Goal: Transaction & Acquisition: Subscribe to service/newsletter

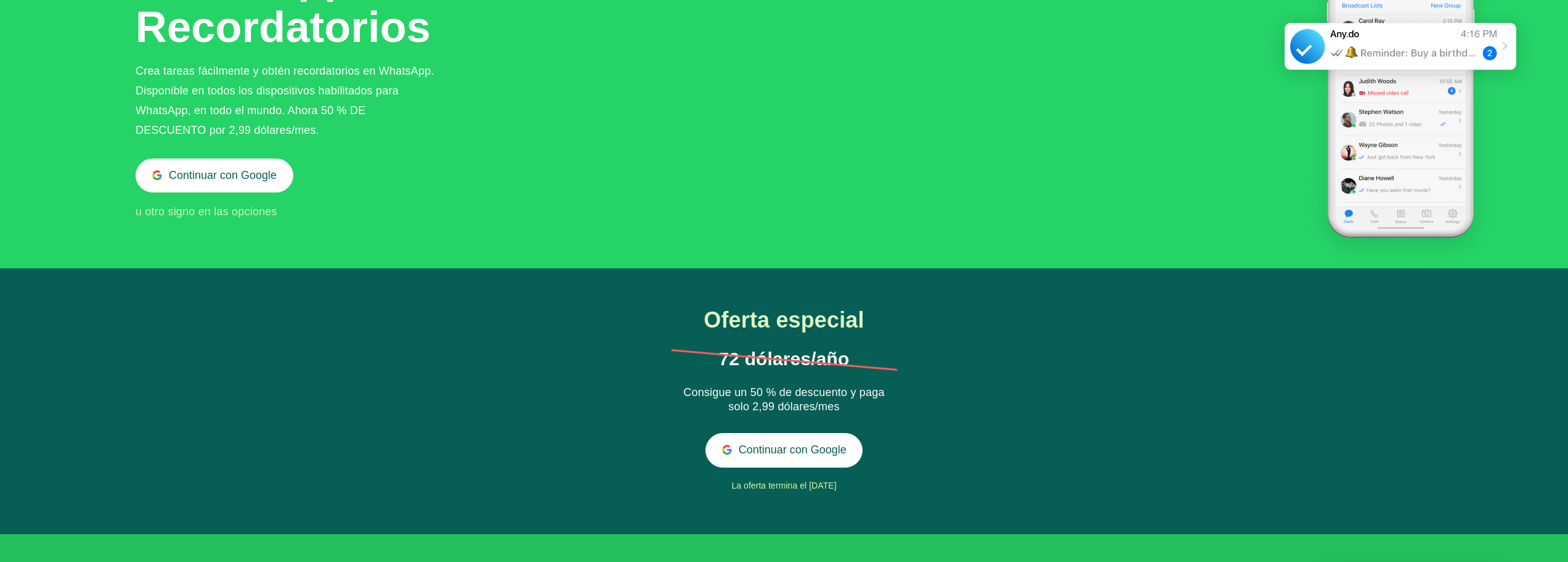
scroll to position [165, 0]
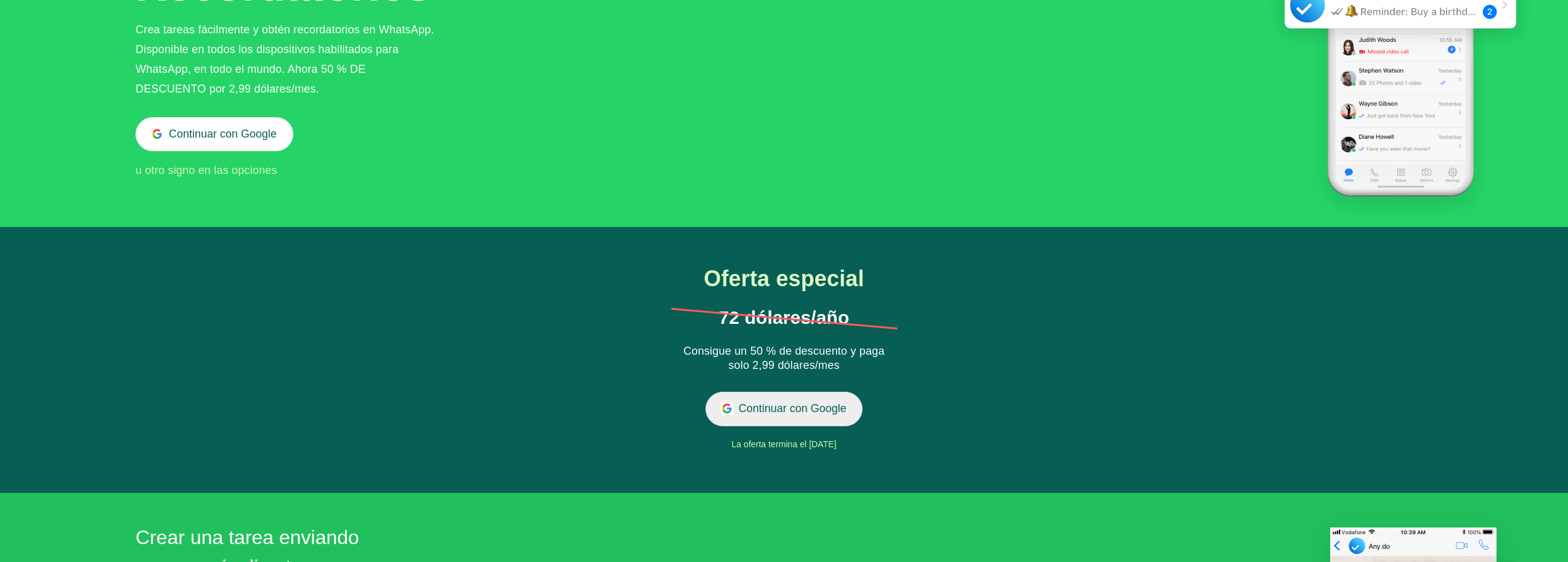
click at [792, 398] on button "Continuar con Google" at bounding box center [784, 408] width 157 height 34
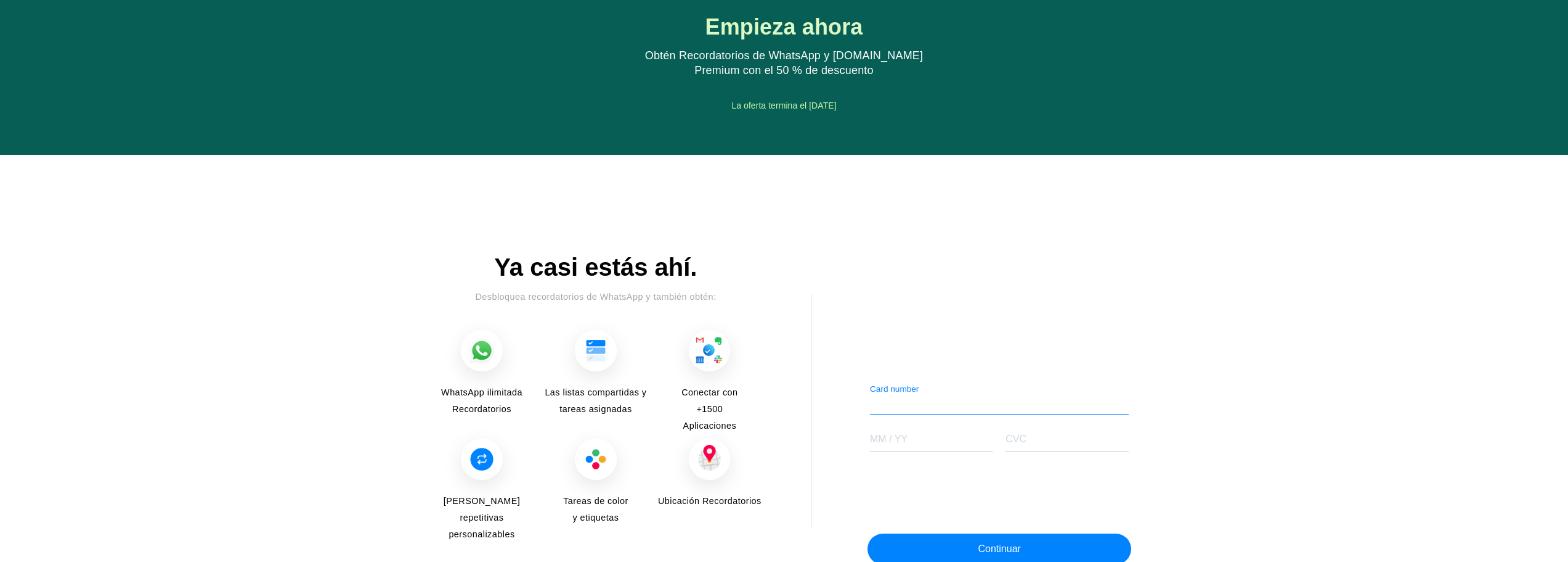
scroll to position [1405, 0]
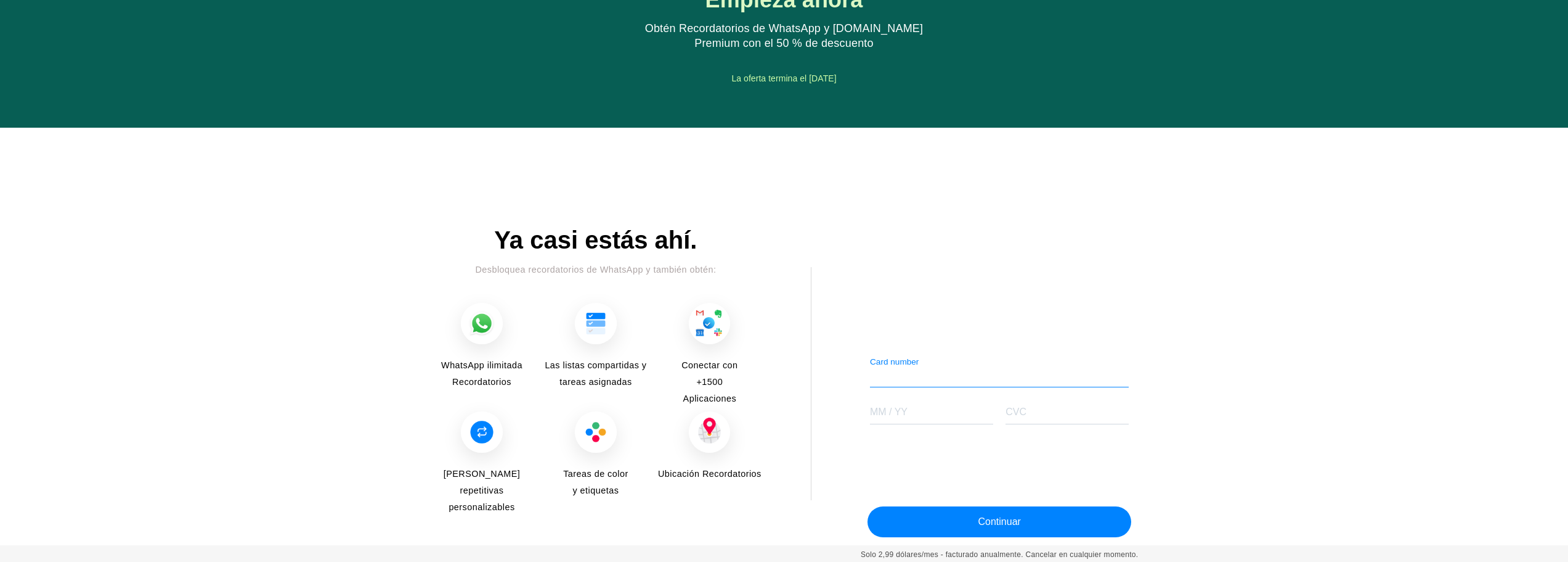
click at [919, 368] on div "Card number" at bounding box center [999, 372] width 259 height 31
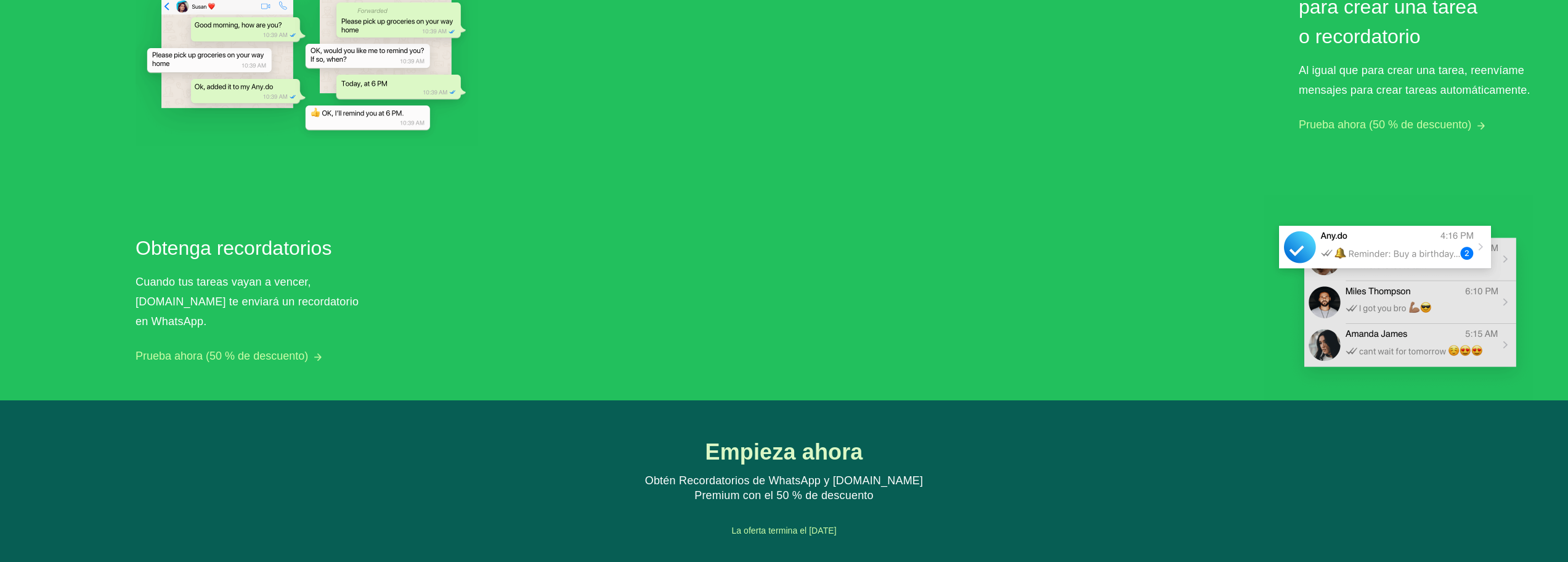
scroll to position [932, 0]
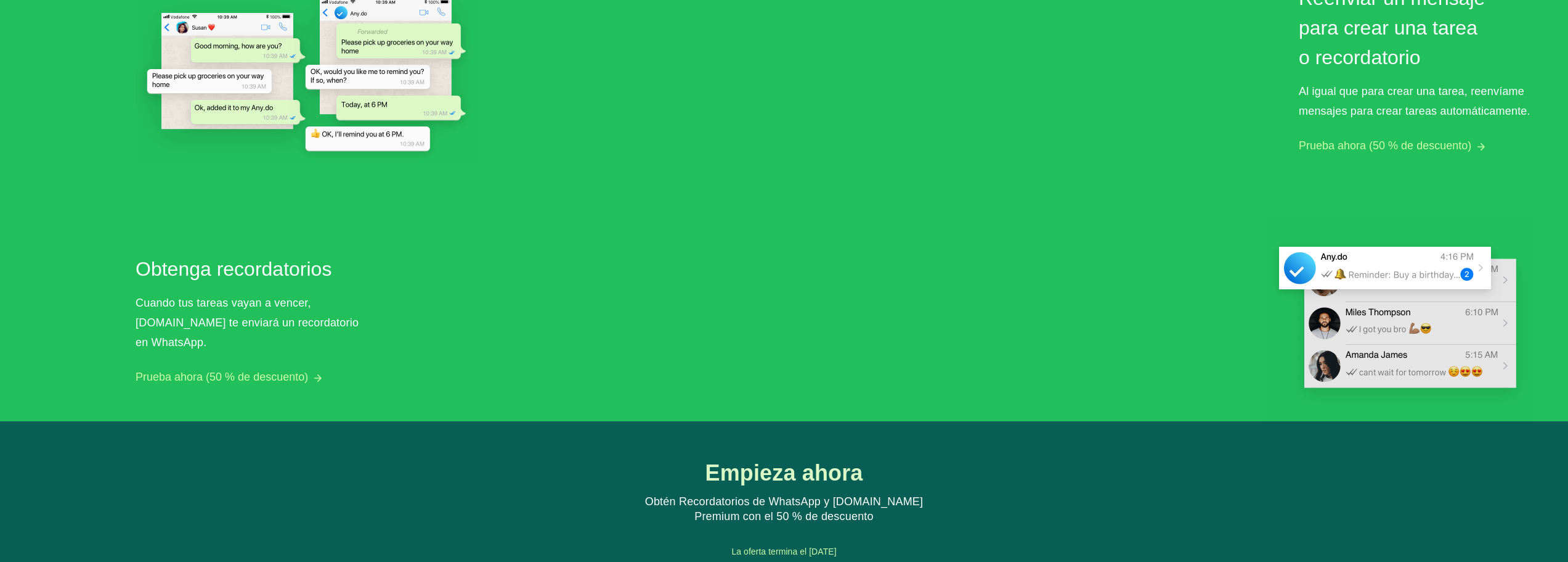
click at [241, 371] on button "Prueba ahora (50 % de descuento)" at bounding box center [222, 377] width 172 height 13
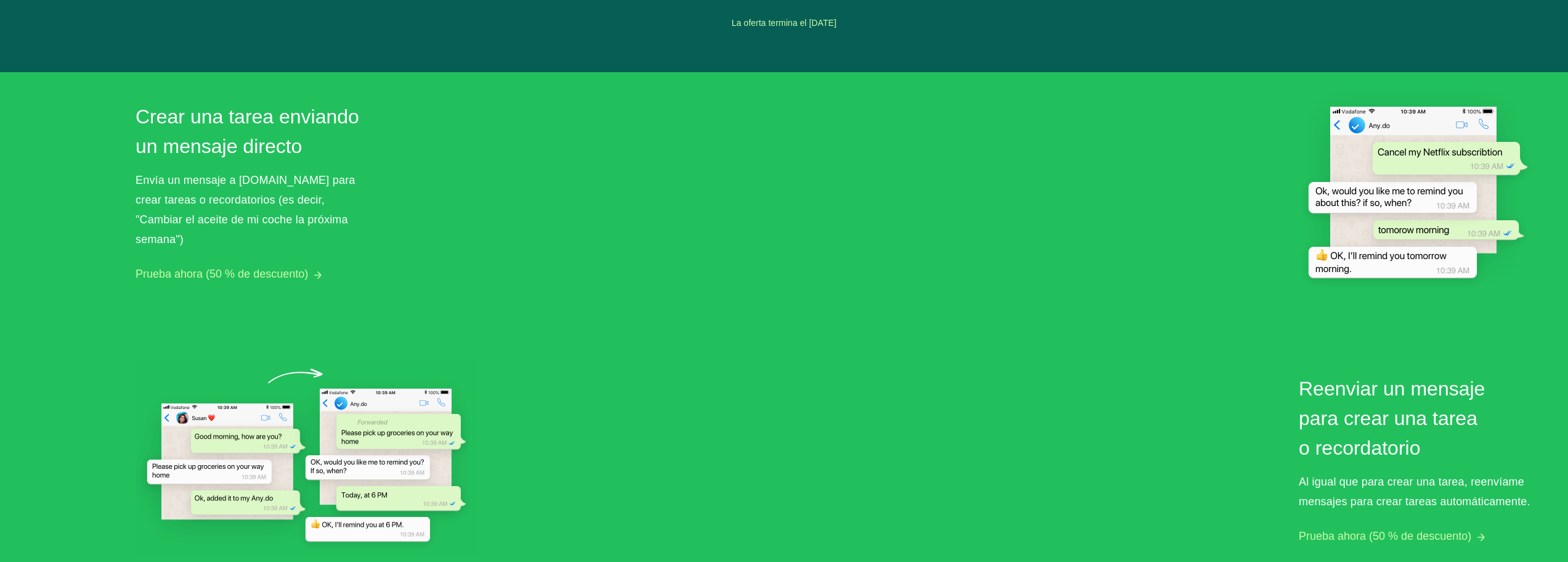
scroll to position [398, 0]
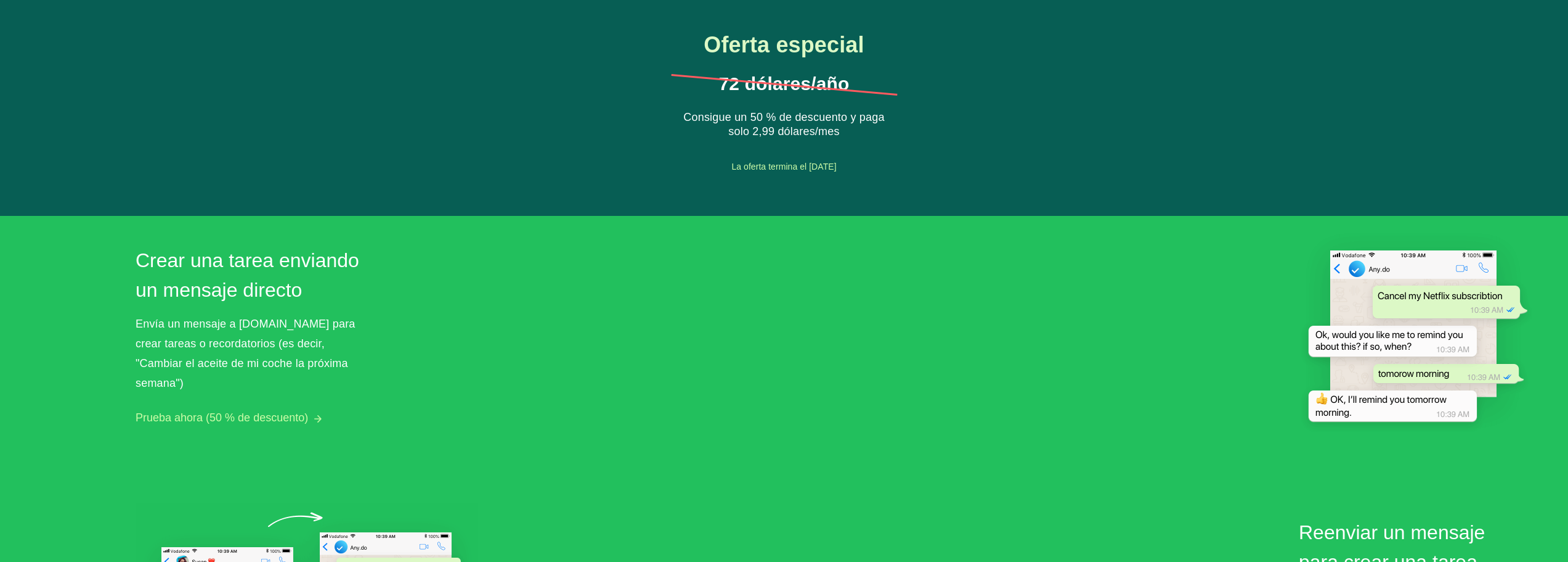
click at [247, 412] on button "Prueba ahora (50 % de descuento)" at bounding box center [222, 418] width 172 height 13
click at [271, 412] on button "Prueba ahora (50 % de descuento)" at bounding box center [222, 418] width 172 height 13
click at [1403, 339] on img at bounding box center [1407, 334] width 250 height 237
drag, startPoint x: 1403, startPoint y: 339, endPoint x: 830, endPoint y: 412, distance: 577.6
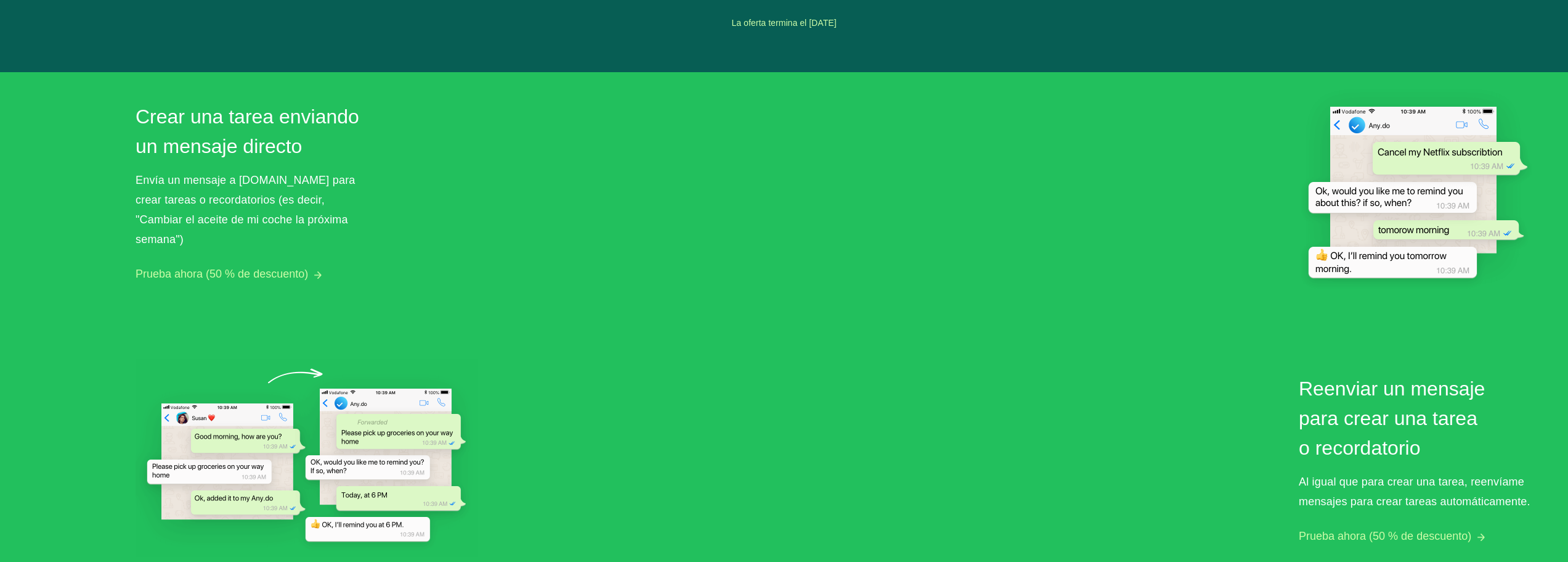
scroll to position [686, 0]
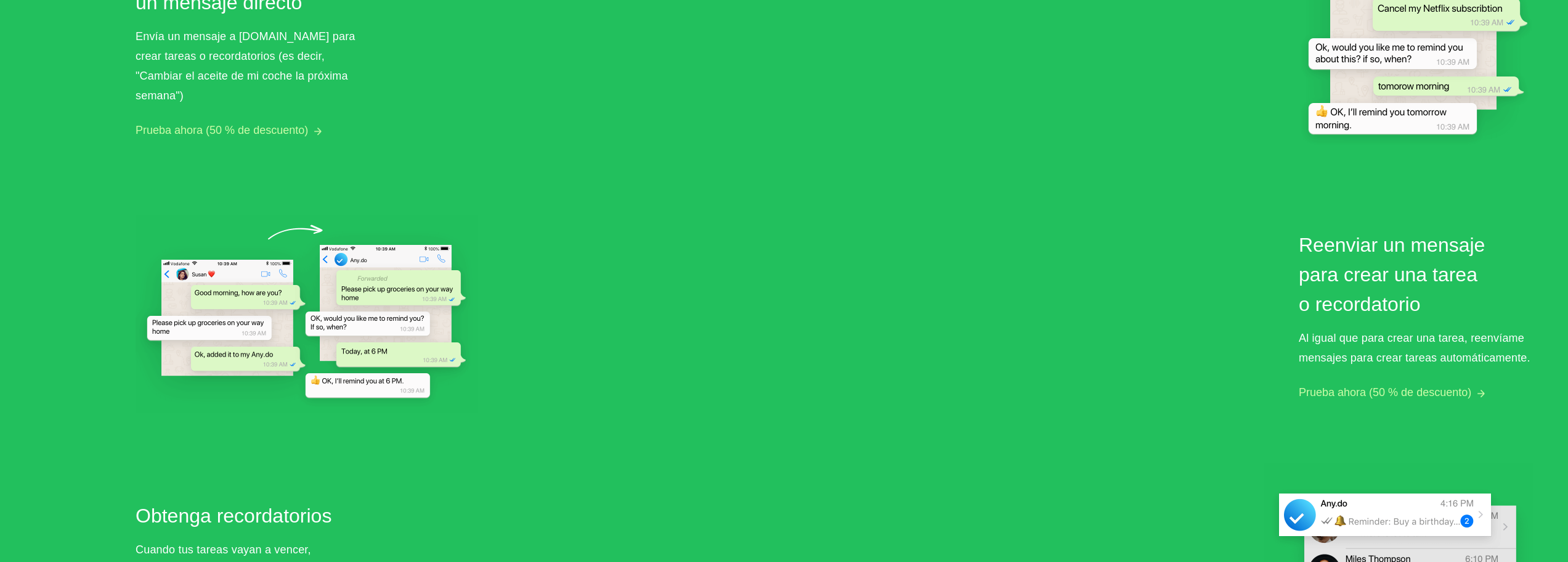
click at [1342, 397] on button "Prueba ahora (50 % de descuento)" at bounding box center [1385, 392] width 172 height 13
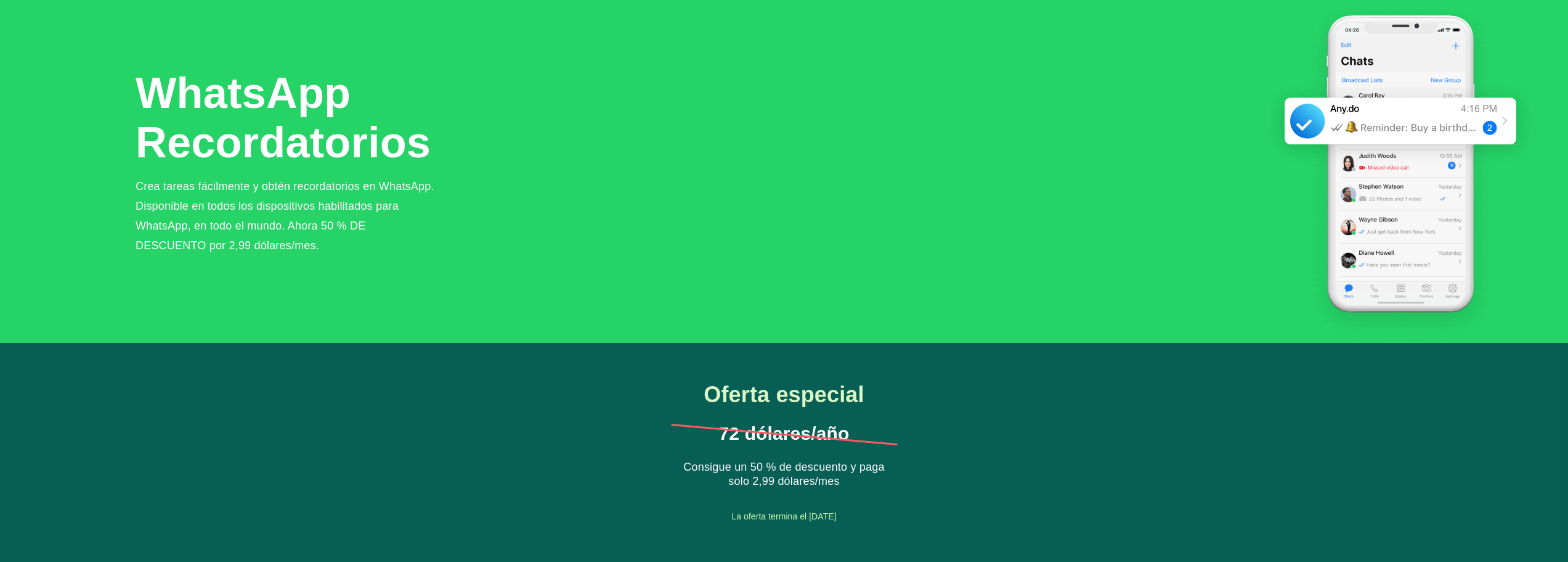
scroll to position [0, 0]
